Goal: Task Accomplishment & Management: Manage account settings

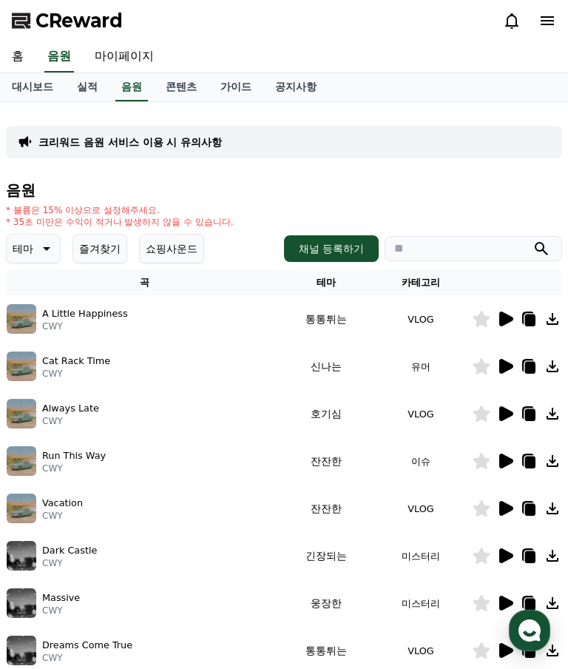
click at [78, 83] on link "실적" at bounding box center [87, 87] width 44 height 28
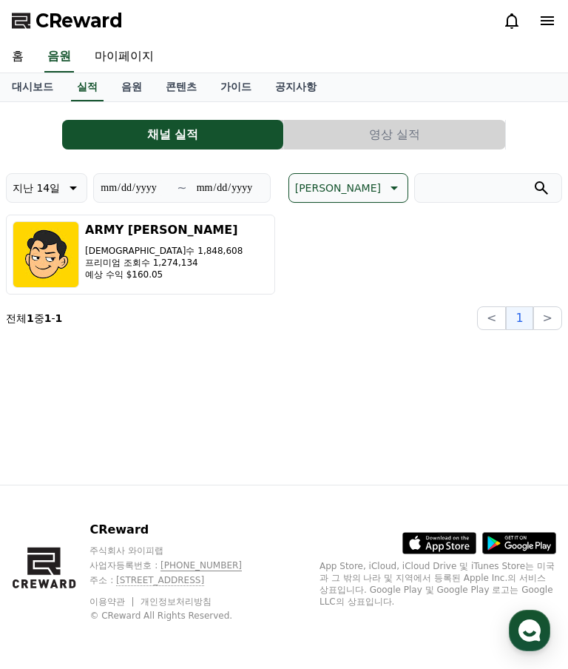
click at [193, 246] on button "ARMY AHN 아미안 조회수 1,848,608 프리미엄 조회수 1,274,134 예상 수익 $160.05" at bounding box center [140, 255] width 269 height 80
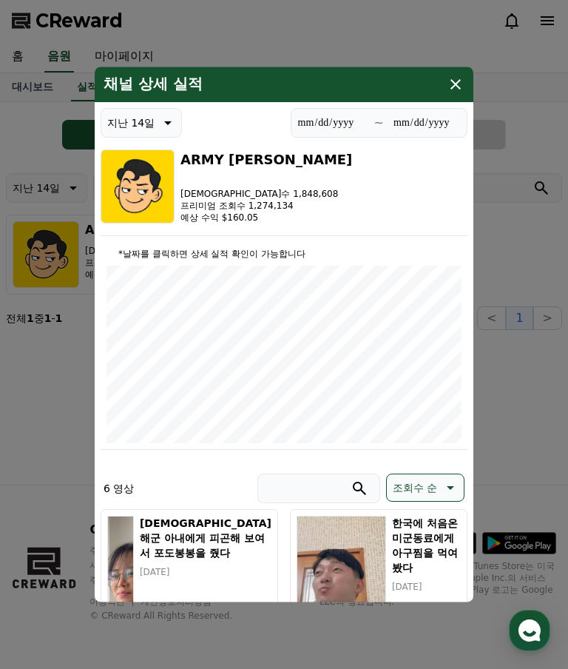
click at [509, 137] on button "close modal" at bounding box center [284, 334] width 568 height 669
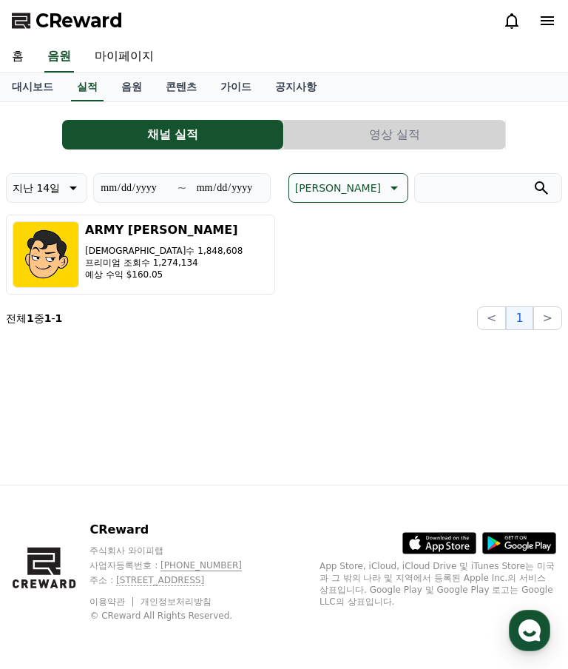
click at [275, 81] on link "공지사항" at bounding box center [296, 87] width 65 height 28
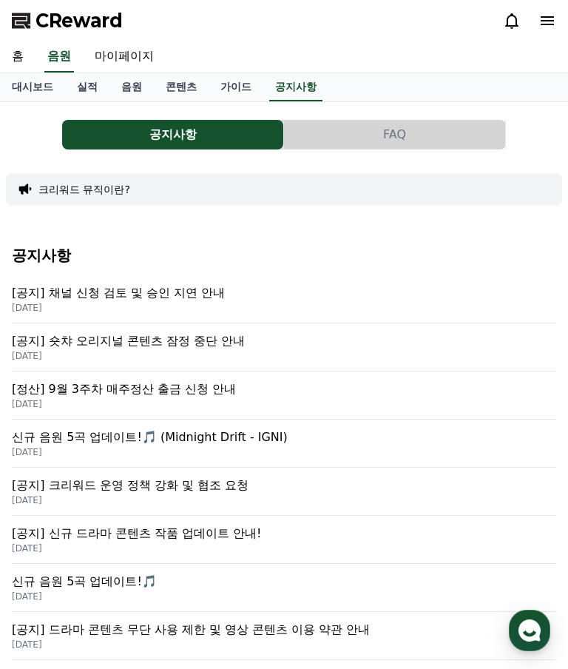
click at [95, 343] on p "[공지] 숏챠 오리지널 콘텐츠 잠정 중단 안내" at bounding box center [284, 341] width 545 height 18
click at [115, 50] on link "마이페이지" at bounding box center [124, 56] width 83 height 31
select select "**********"
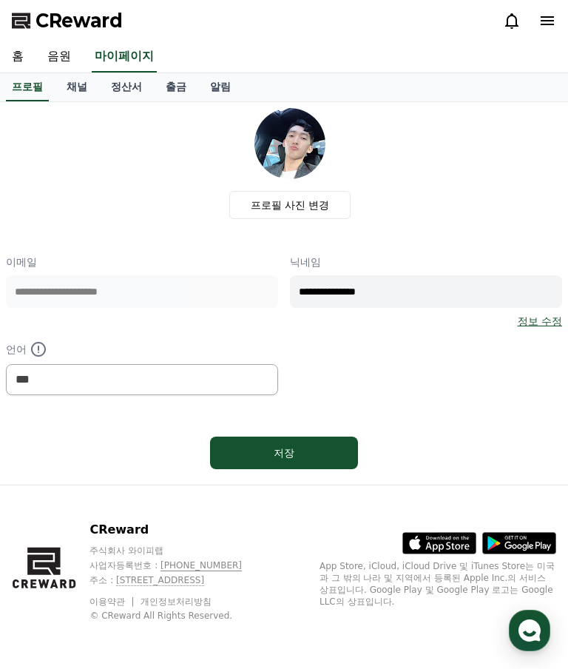
click at [165, 82] on link "출금" at bounding box center [176, 87] width 44 height 28
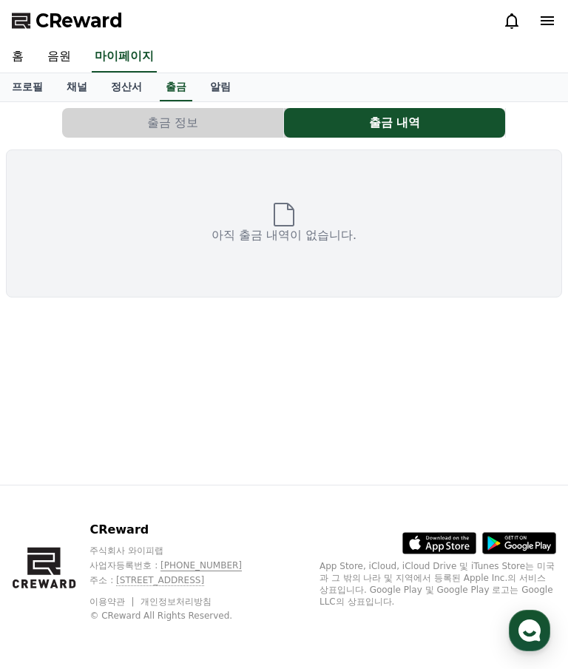
click at [163, 118] on button "출금 정보" at bounding box center [172, 123] width 221 height 30
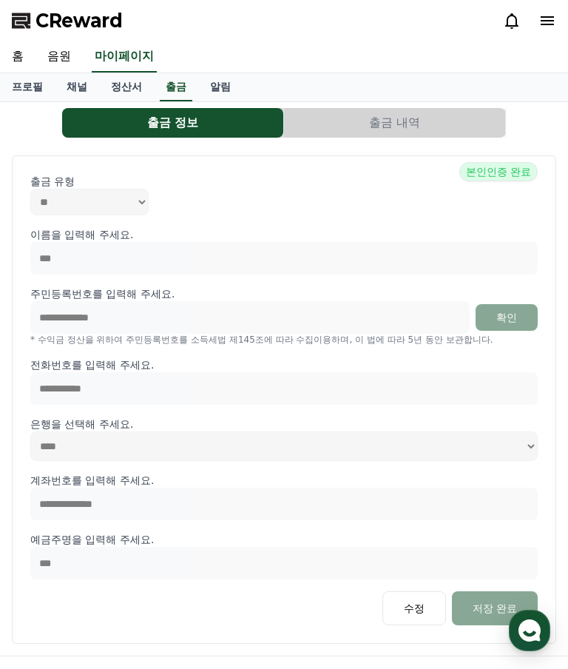
click at [110, 87] on link "정산서" at bounding box center [126, 87] width 55 height 28
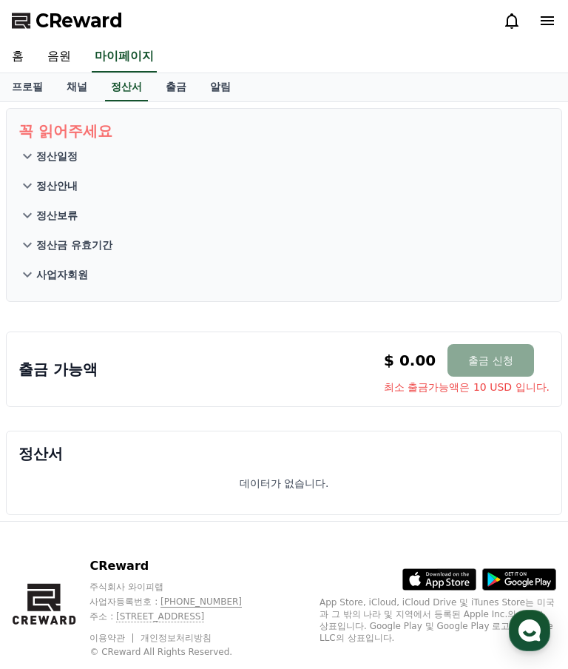
click at [36, 155] on p "정산일정" at bounding box center [56, 156] width 41 height 15
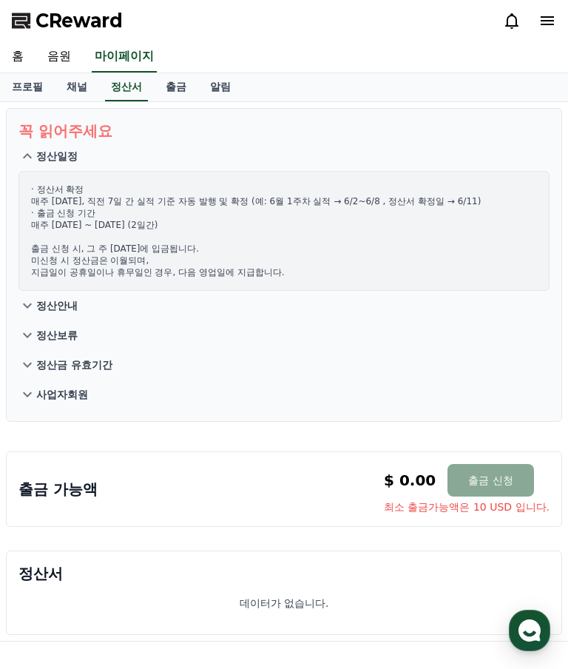
click at [46, 57] on link "음원" at bounding box center [59, 56] width 47 height 31
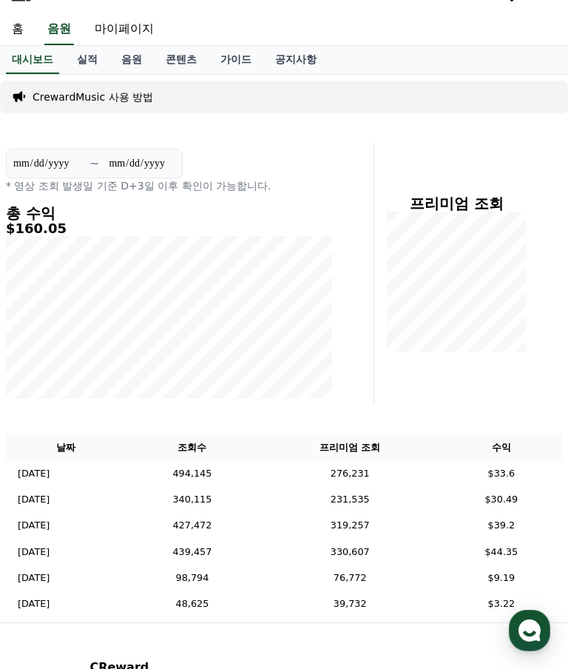
scroll to position [32, 0]
